Goal: Browse casually

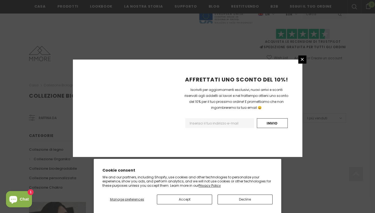
scroll to position [342, 0]
